Goal: Entertainment & Leisure: Consume media (video, audio)

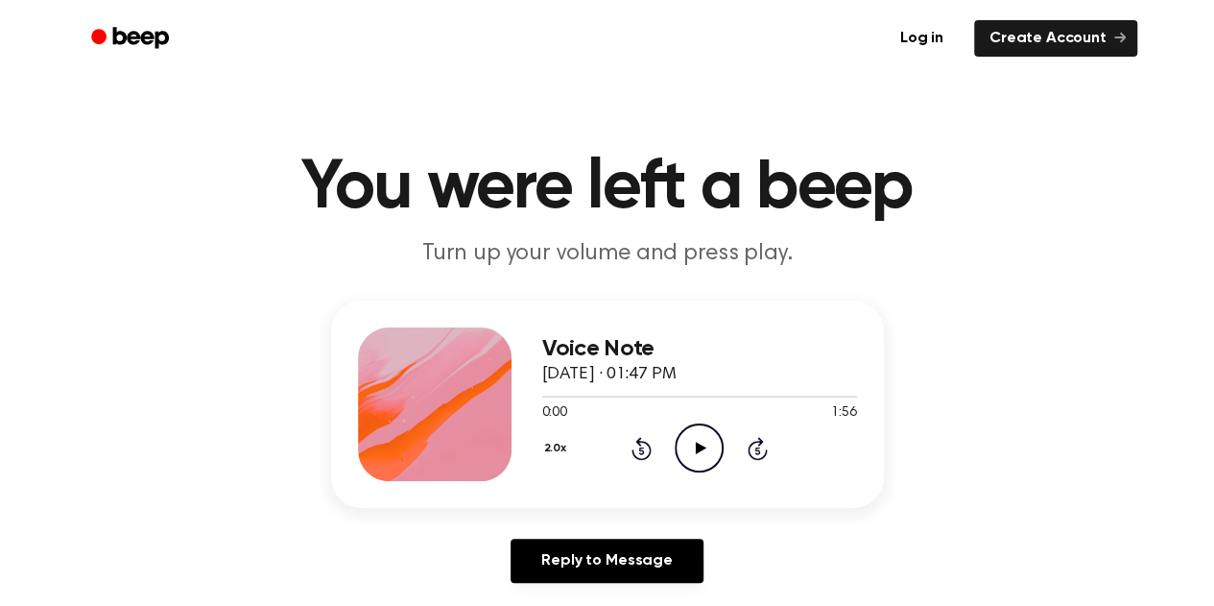
click at [693, 454] on icon "Play Audio" at bounding box center [699, 447] width 49 height 49
click at [622, 383] on span "[DATE] · 01:47 PM" at bounding box center [609, 374] width 134 height 17
click at [621, 391] on div at bounding box center [699, 395] width 315 height 15
click at [690, 429] on icon "Play Audio" at bounding box center [699, 447] width 49 height 49
